Goal: Task Accomplishment & Management: Manage account settings

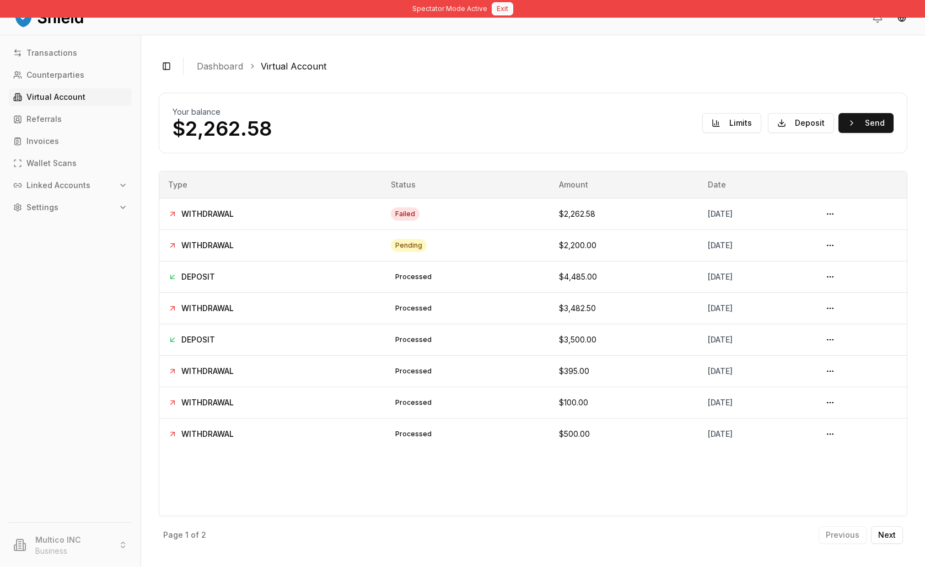
click at [511, 13] on button "Exit" at bounding box center [502, 8] width 21 height 13
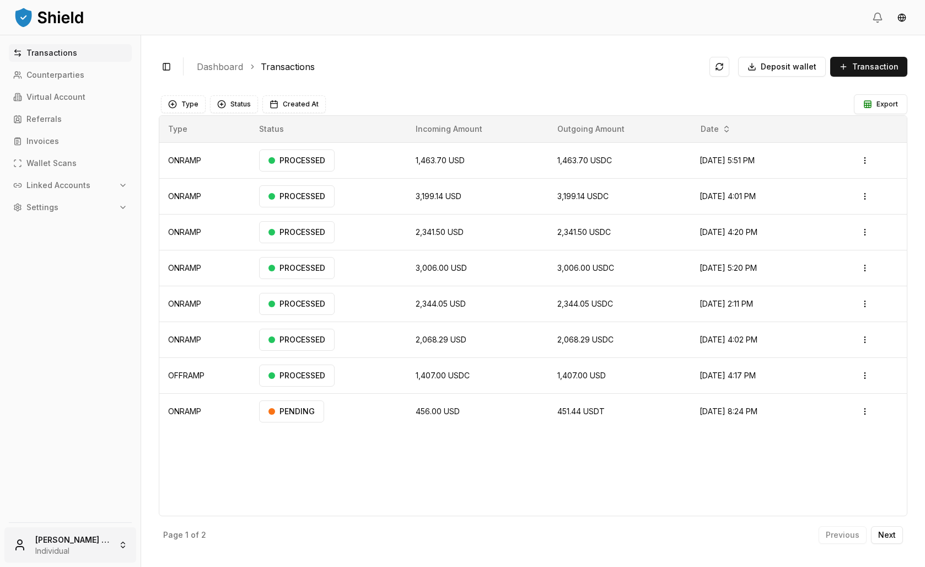
click at [80, 537] on html "Transactions Counterparties Virtual Account Referrals Invoices Wallet Scans Lin…" at bounding box center [462, 283] width 925 height 567
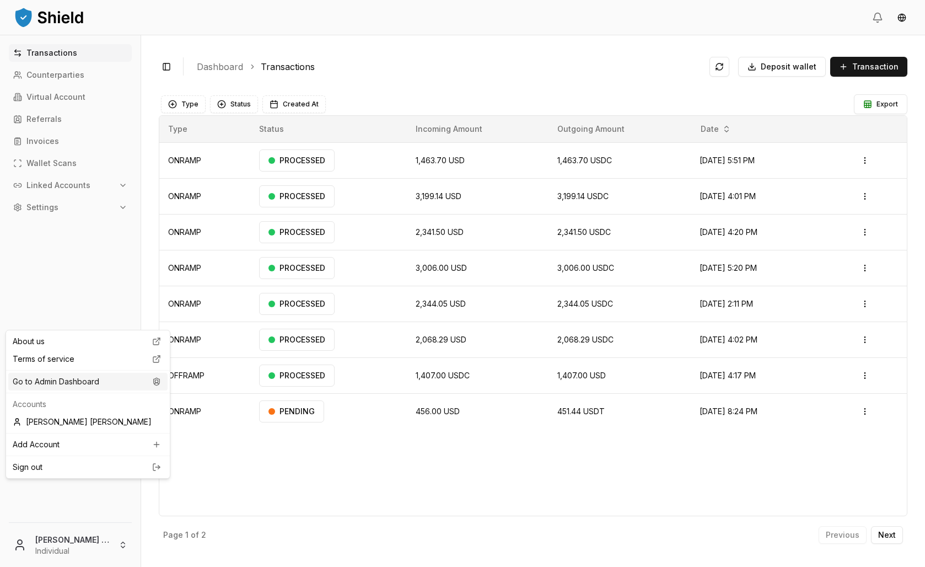
click at [105, 390] on div "Go to Admin Dashboard" at bounding box center [87, 382] width 159 height 18
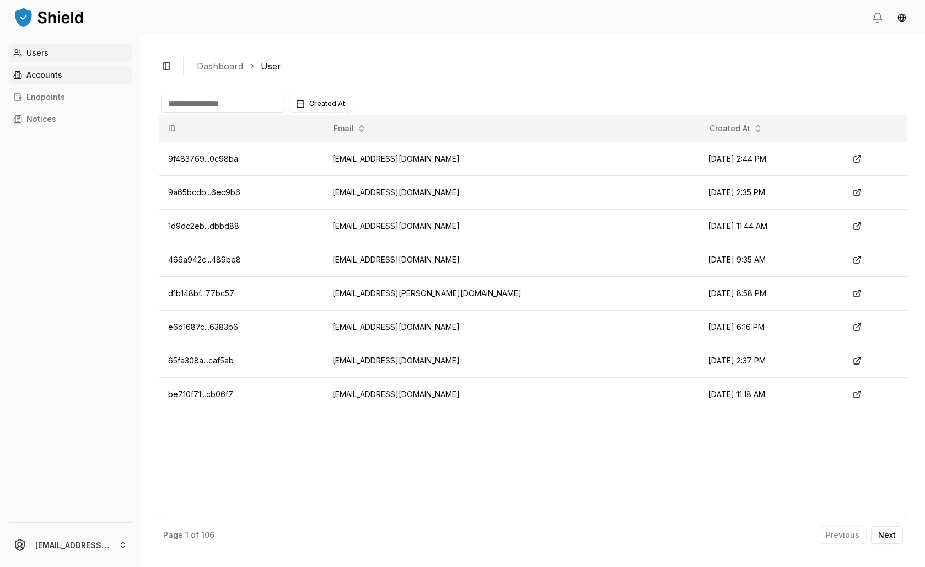
click at [56, 84] on link "Accounts" at bounding box center [70, 75] width 123 height 18
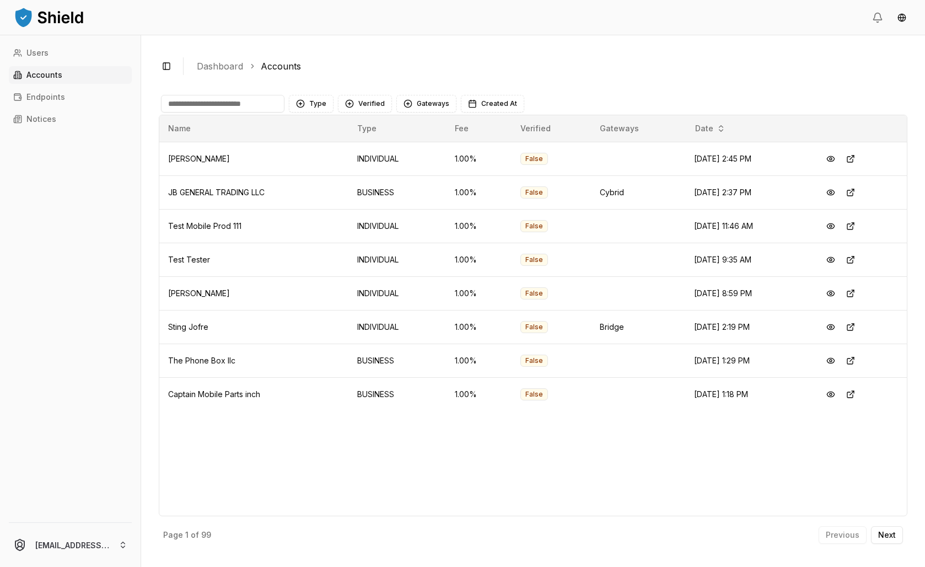
click at [240, 112] on input at bounding box center [222, 104] width 123 height 18
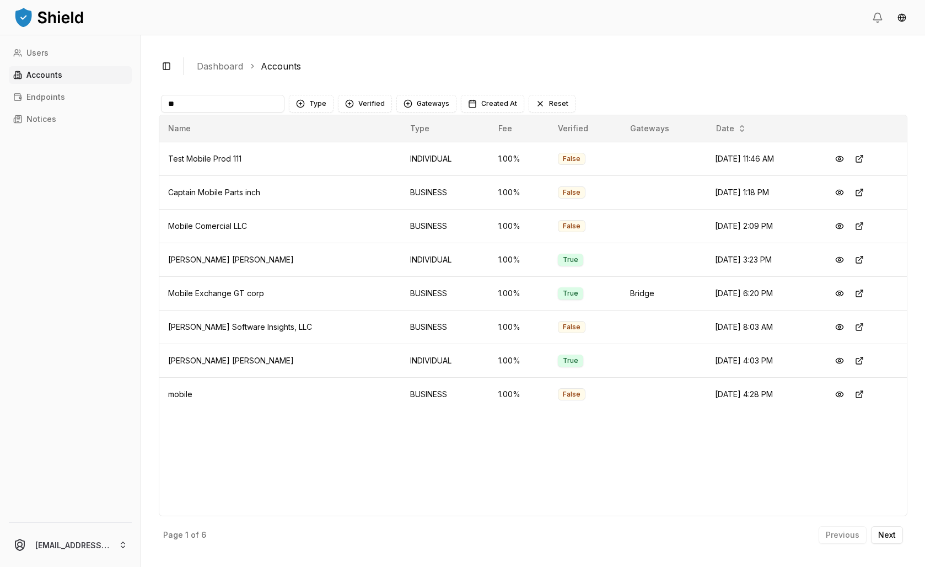
type input "*"
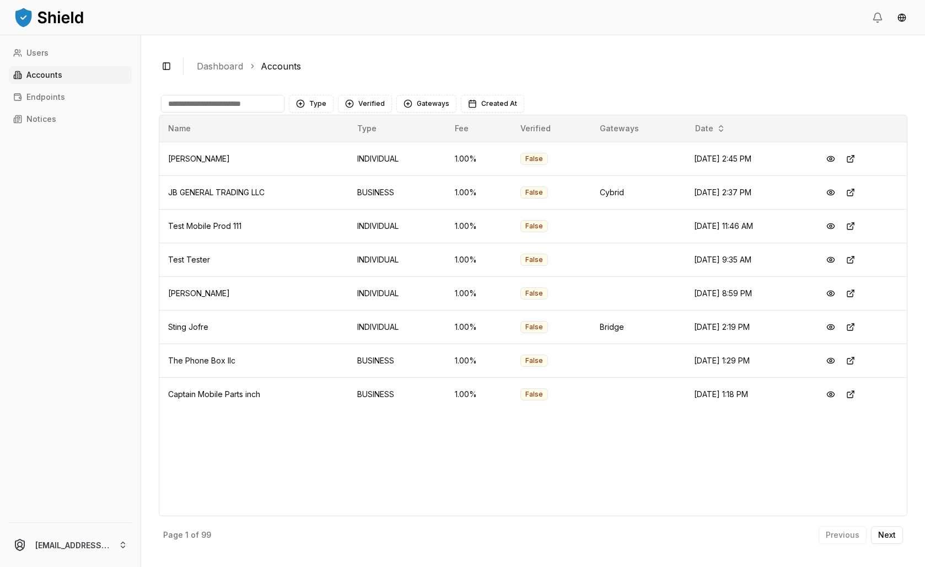
click at [283, 115] on div "Type Verified Gateways Created At" at bounding box center [533, 104] width 749 height 22
click at [281, 112] on input at bounding box center [222, 104] width 123 height 18
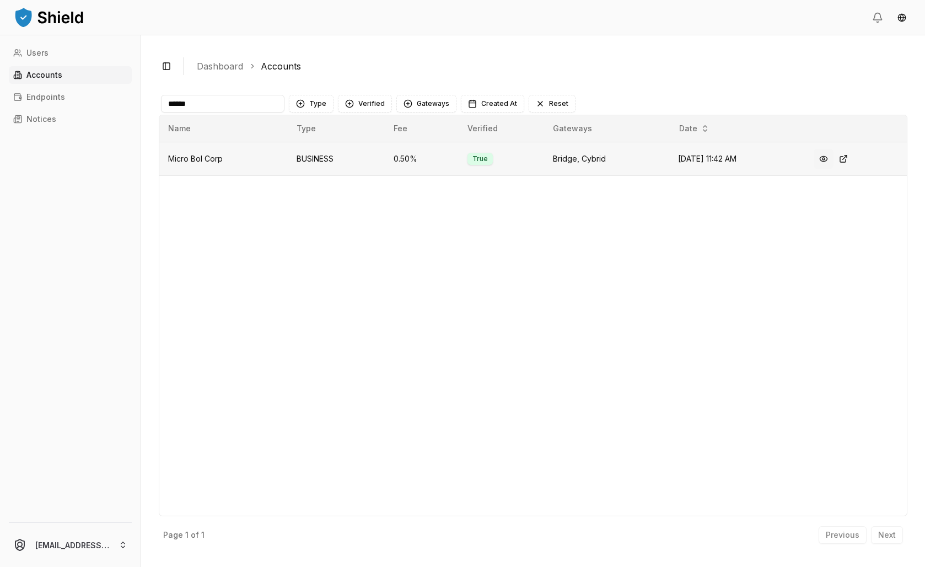
type input "*****"
click at [833, 169] on button at bounding box center [824, 159] width 20 height 20
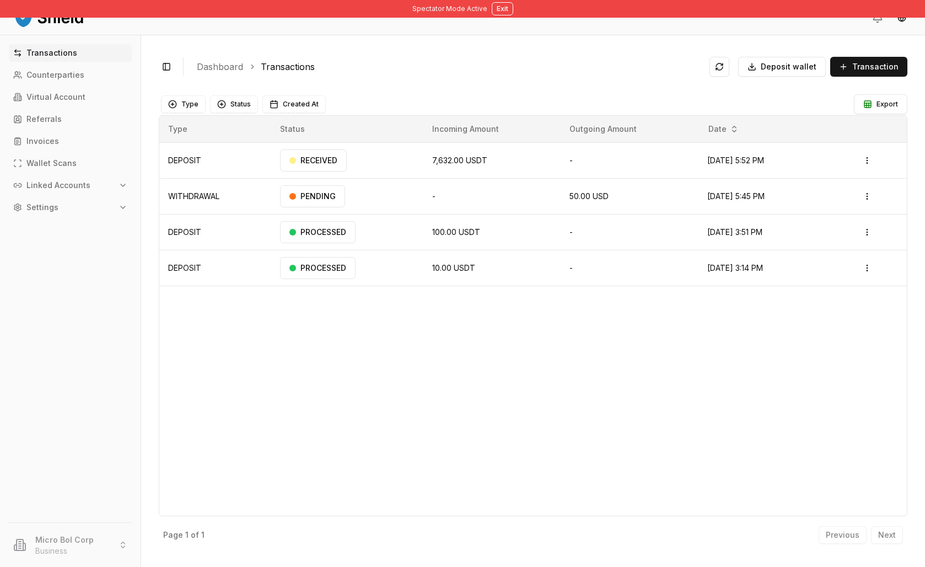
click at [72, 194] on button "Linked Accounts" at bounding box center [70, 185] width 123 height 18
click at [77, 228] on p "Bank Accounts" at bounding box center [56, 224] width 57 height 8
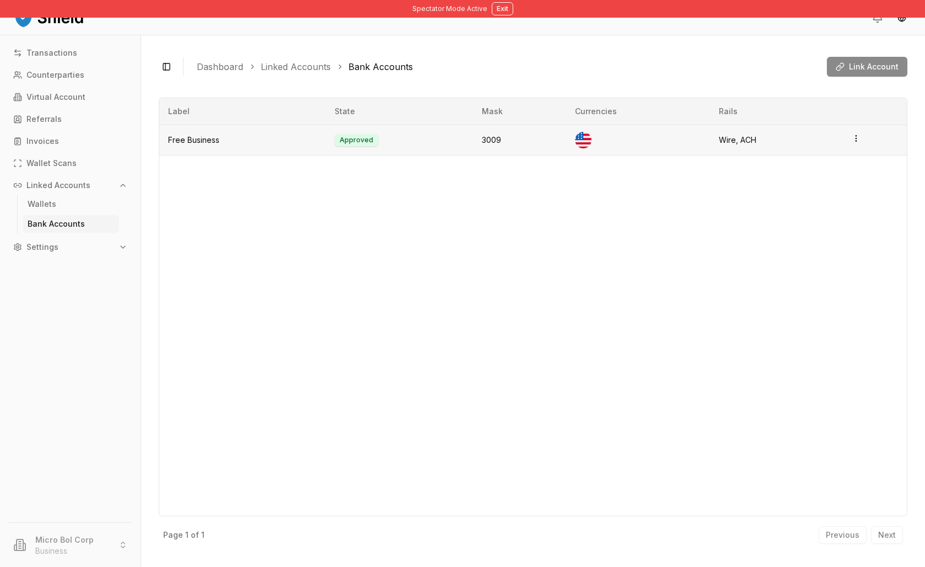
click at [857, 171] on html "Spectator Mode Active Exit Transactions Counterparties Virtual Account Referral…" at bounding box center [462, 283] width 925 height 567
click at [829, 286] on div "Label State Mask Currencies Rails Free Business Approved 3009 Wire, ACH" at bounding box center [533, 307] width 749 height 418
click at [859, 167] on html "Spectator Mode Active Exit Transactions Counterparties Virtual Account Referral…" at bounding box center [462, 283] width 925 height 567
click at [827, 140] on div "View Details" at bounding box center [793, 131] width 67 height 18
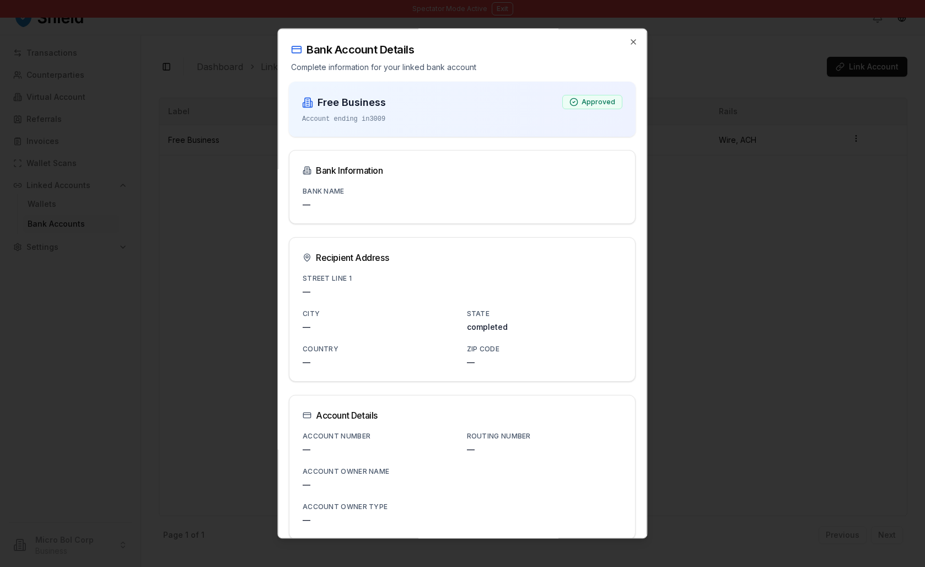
click at [726, 270] on div at bounding box center [462, 283] width 925 height 567
click at [632, 44] on icon "button" at bounding box center [634, 42] width 4 height 4
